Goal: Transaction & Acquisition: Purchase product/service

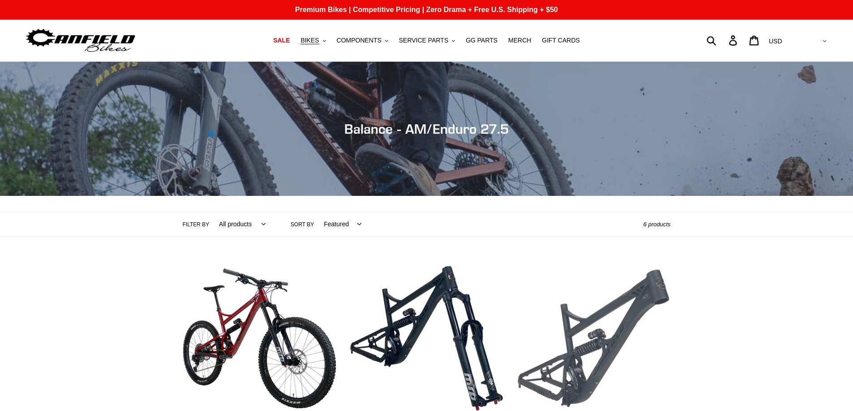
click at [561, 262] on link "BALANCE - Frameset" at bounding box center [594, 356] width 154 height 188
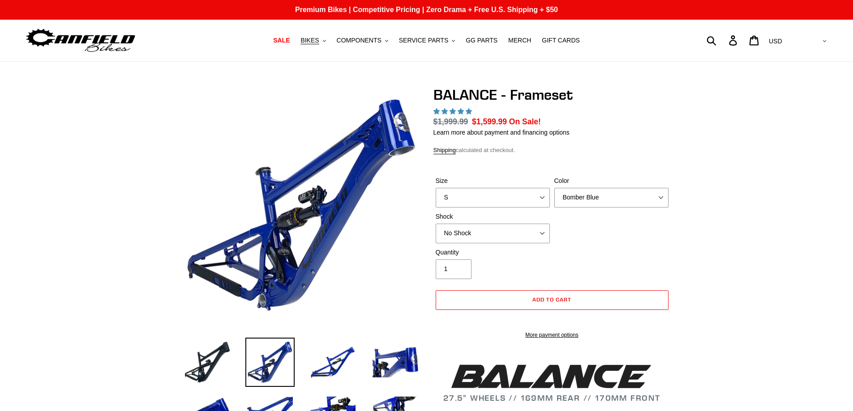
select select "highest-rating"
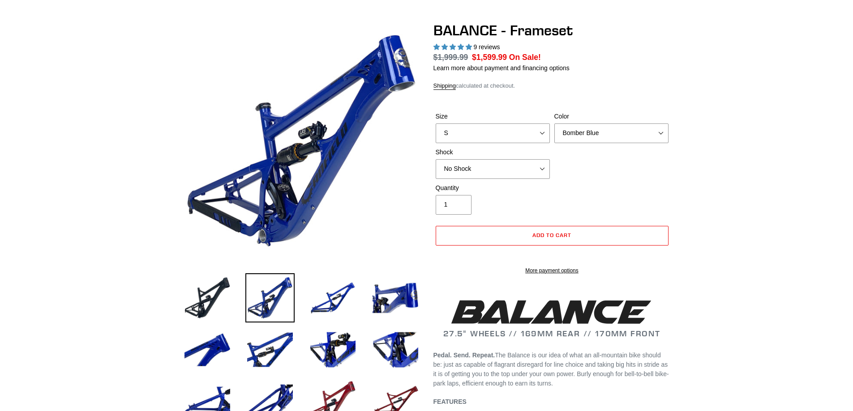
scroll to position [45, 0]
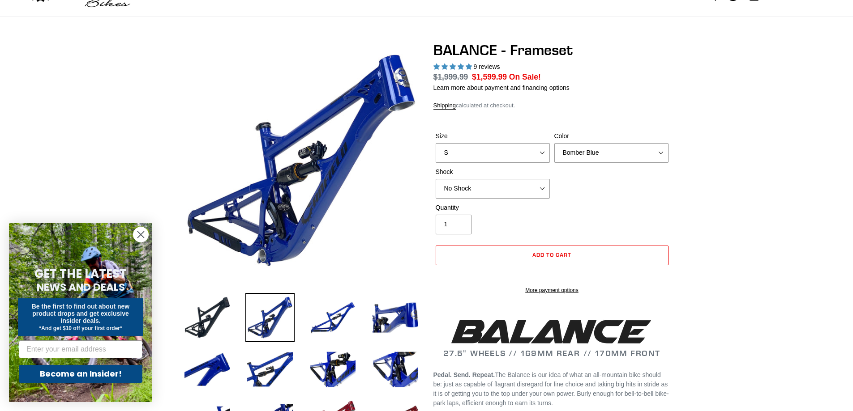
click at [141, 239] on circle "Close dialog" at bounding box center [140, 234] width 15 height 15
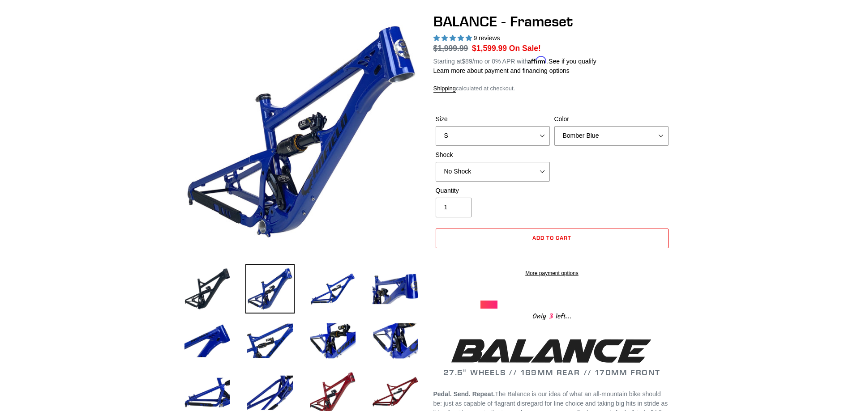
scroll to position [90, 0]
